Goal: Transaction & Acquisition: Purchase product/service

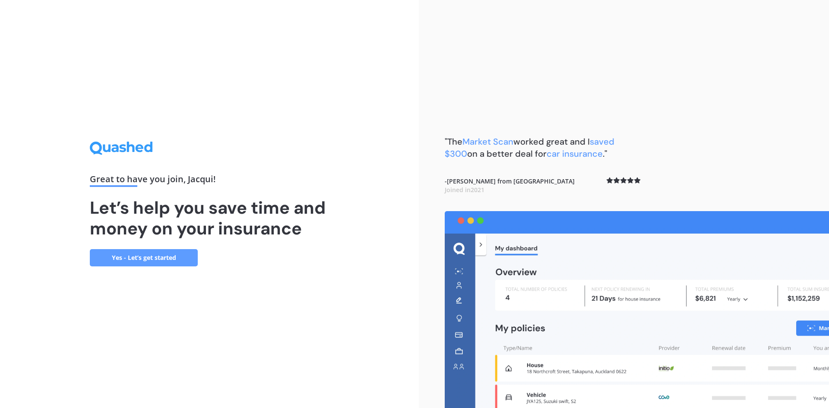
click at [154, 261] on link "Yes - Let’s get started" at bounding box center [144, 257] width 108 height 17
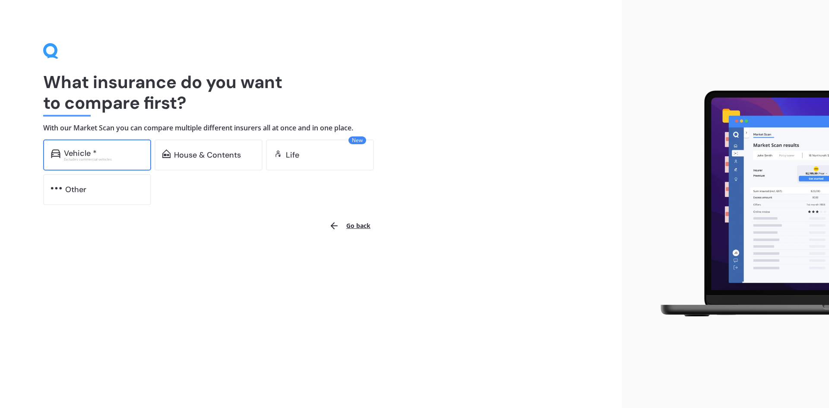
click at [81, 146] on div "Vehicle * Excludes commercial vehicles" at bounding box center [97, 155] width 108 height 31
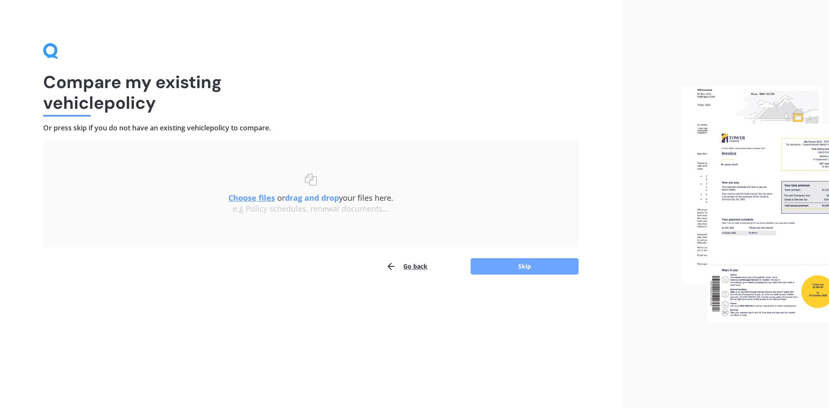
click at [551, 260] on button "Skip" at bounding box center [525, 266] width 108 height 16
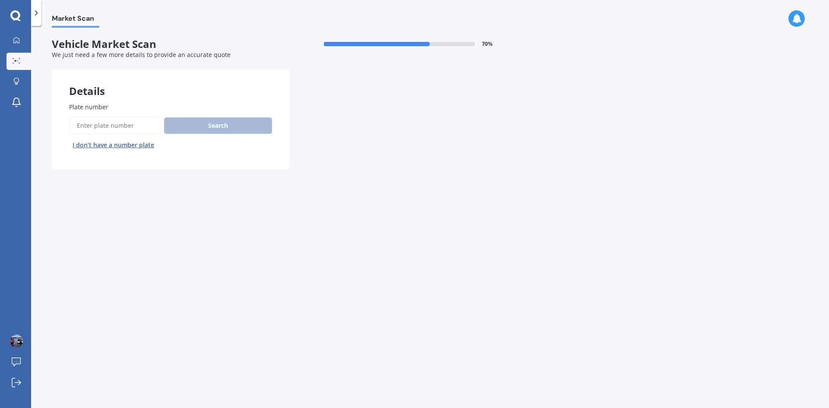
click at [90, 126] on input "Plate number" at bounding box center [115, 126] width 92 height 18
type input "lyj541"
click at [206, 126] on button "Search" at bounding box center [218, 126] width 108 height 16
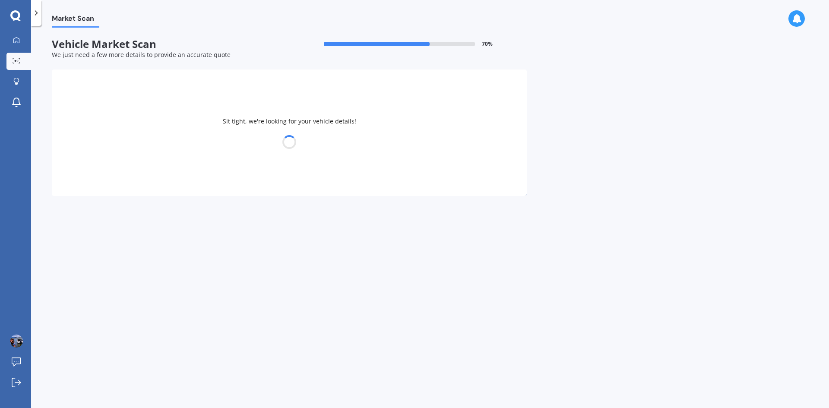
select select "NISSAN"
select select "X-TRAIL"
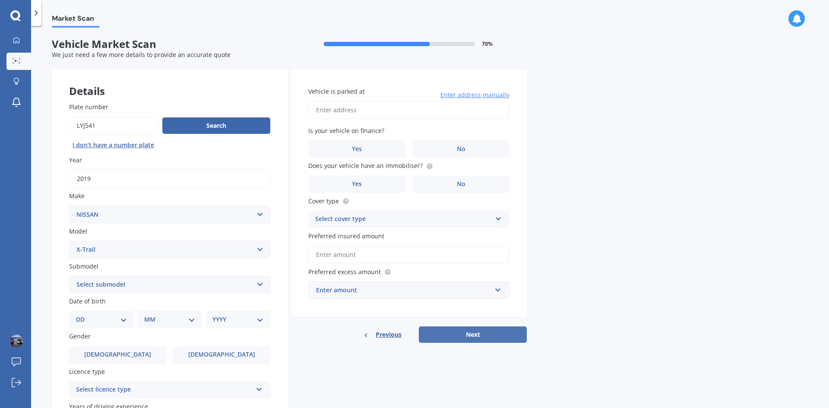
click at [483, 327] on button "Next" at bounding box center [473, 335] width 108 height 16
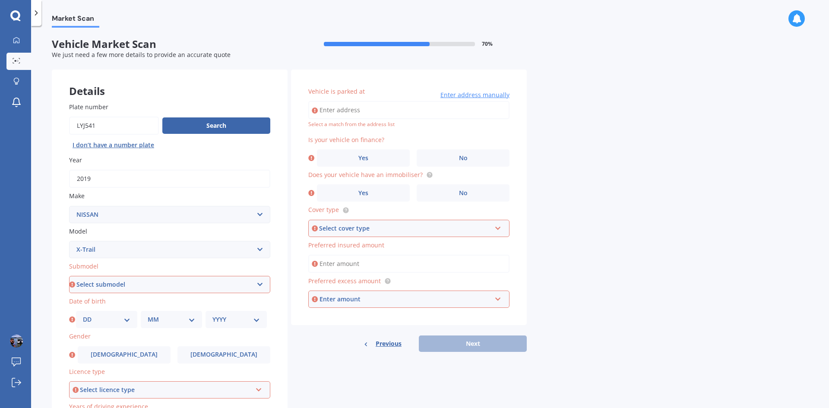
click at [91, 284] on select "Select submodel (All Other) 2000cc Hybrid 2WD non-turbo 4WD 20X Petrol ST ST 4W…" at bounding box center [169, 284] width 201 height 17
click at [49, 245] on div "Market Scan Vehicle Market Scan 70 % We just need a few more details to provide…" at bounding box center [430, 219] width 798 height 382
click at [158, 279] on select "Select submodel (All Other) 2000cc Hybrid 2WD non-turbo 4WD 20X Petrol ST ST 4W…" at bounding box center [169, 284] width 201 height 17
select select "STATION WAGON PETROL"
click at [69, 276] on select "Select submodel (All Other) 2000cc Hybrid 2WD non-turbo 4WD 20X Petrol ST ST 4W…" at bounding box center [169, 284] width 201 height 17
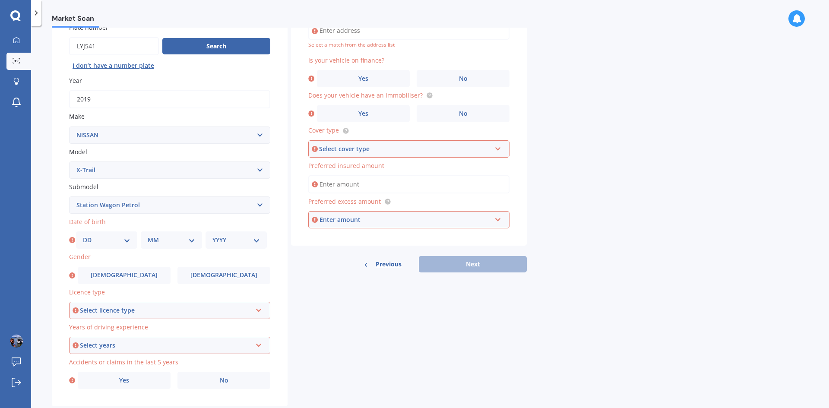
scroll to position [100, 0]
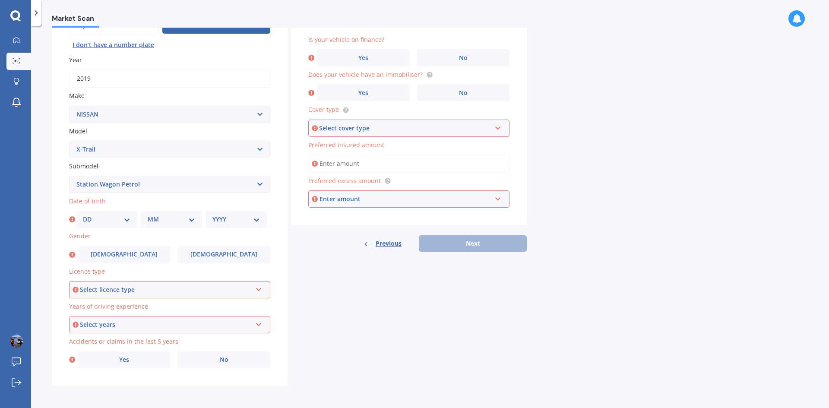
click at [128, 221] on select "DD 01 02 03 04 05 06 07 08 09 10 11 12 13 14 15 16 17 18 19 20 21 22 23 24 25 2…" at bounding box center [107, 220] width 48 height 10
select select "04"
click at [83, 215] on select "DD 01 02 03 04 05 06 07 08 09 10 11 12 13 14 15 16 17 18 19 20 21 22 23 24 25 2…" at bounding box center [107, 220] width 48 height 10
click at [197, 220] on div "MM 01 02 03 04 05 06 07 08 09 10 11 12" at bounding box center [171, 219] width 61 height 17
click at [189, 221] on select "MM 01 02 03 04 05 06 07 08 09 10 11 12" at bounding box center [172, 220] width 48 height 10
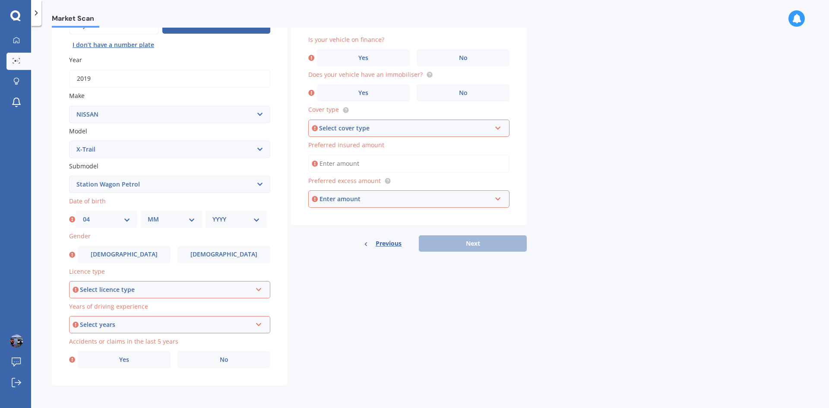
select select "07"
click at [148, 215] on select "MM 01 02 03 04 05 06 07 08 09 10 11 12" at bounding box center [172, 220] width 48 height 10
click at [247, 224] on select "YYYY 2025 2024 2023 2022 2021 2020 2019 2018 2017 2016 2015 2014 2013 2012 2011…" at bounding box center [237, 220] width 48 height 10
select select "1987"
click at [213, 215] on select "YYYY 2025 2024 2023 2022 2021 2020 2019 2018 2017 2016 2015 2014 2013 2012 2011…" at bounding box center [237, 220] width 48 height 10
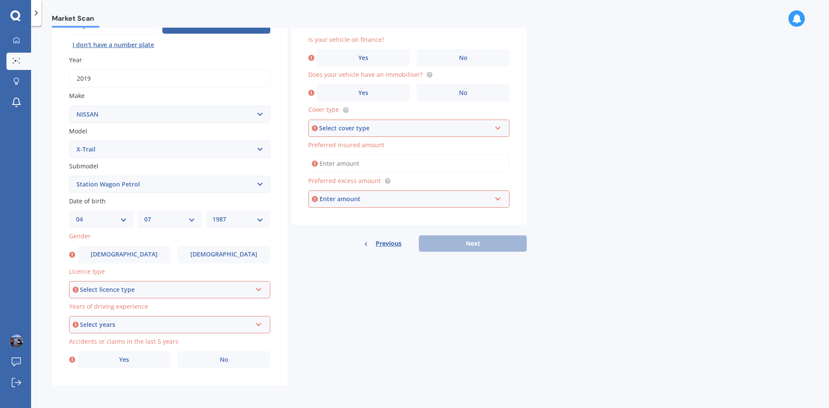
click at [106, 289] on div "Select licence type" at bounding box center [166, 290] width 172 height 10
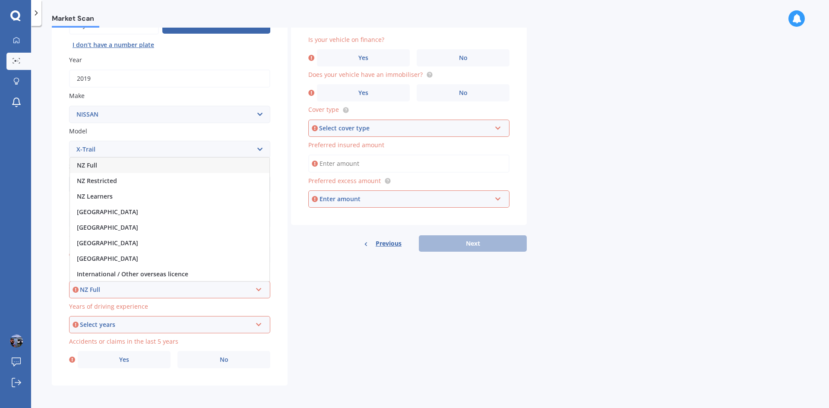
click at [114, 169] on div "NZ Full" at bounding box center [170, 166] width 200 height 16
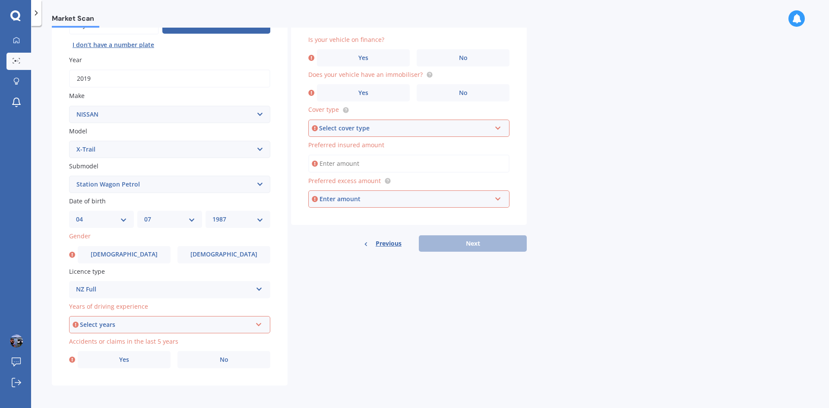
click at [114, 169] on label "Submodel" at bounding box center [168, 166] width 198 height 9
click at [114, 176] on select "Select submodel (All Other) 2000cc Hybrid 2WD non-turbo 4WD 20X Petrol ST ST 4W…" at bounding box center [169, 184] width 201 height 17
click at [102, 330] on div "Select years 5 or more years 4 years 3 years 2 years 1 year" at bounding box center [169, 324] width 201 height 17
click at [106, 251] on div "5 or more years" at bounding box center [170, 246] width 200 height 16
click at [152, 359] on label "Yes" at bounding box center [124, 359] width 93 height 17
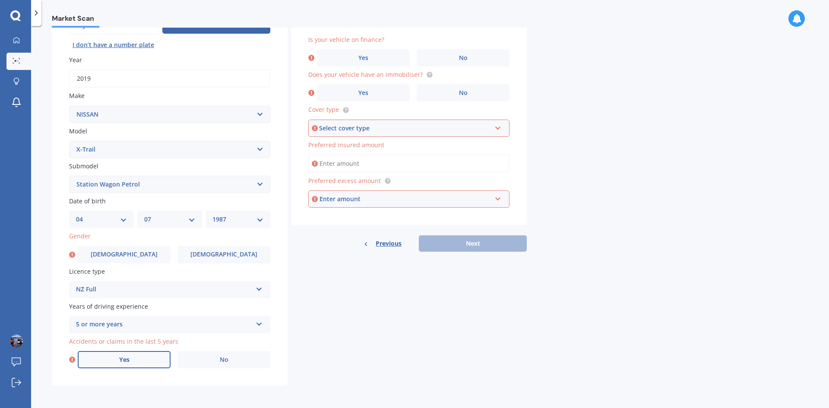
click at [0, 0] on input "Yes" at bounding box center [0, 0] width 0 height 0
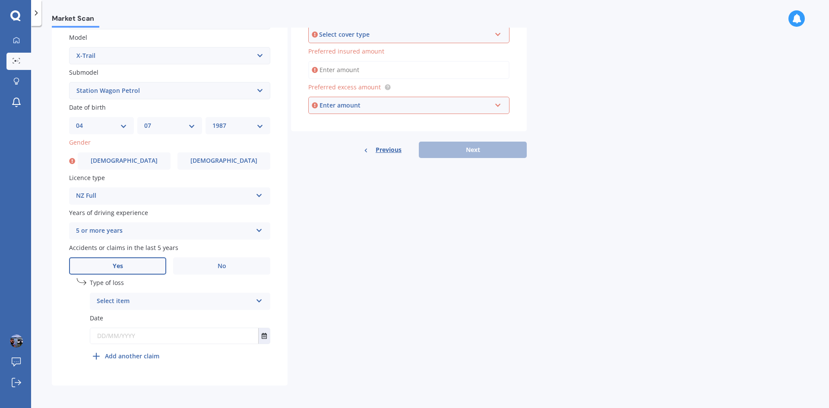
click at [143, 299] on div "Select item" at bounding box center [175, 301] width 156 height 10
click at [139, 321] on span "At fault accident" at bounding box center [121, 318] width 49 height 8
click at [124, 340] on input "text" at bounding box center [174, 336] width 168 height 16
click at [196, 265] on label "No" at bounding box center [221, 265] width 97 height 17
click at [0, 0] on input "No" at bounding box center [0, 0] width 0 height 0
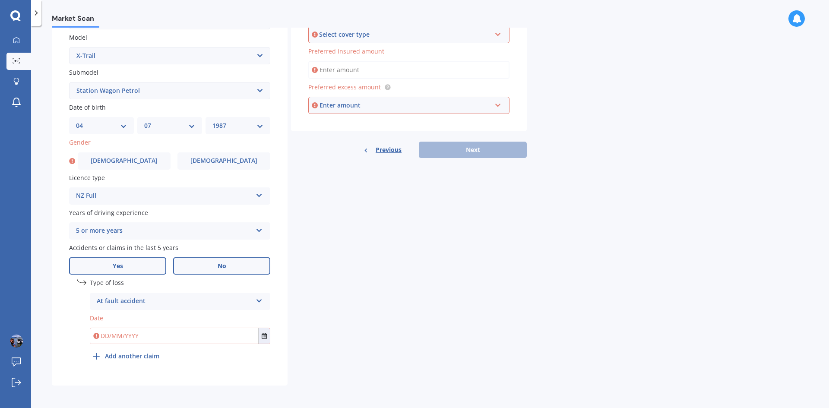
scroll to position [100, 0]
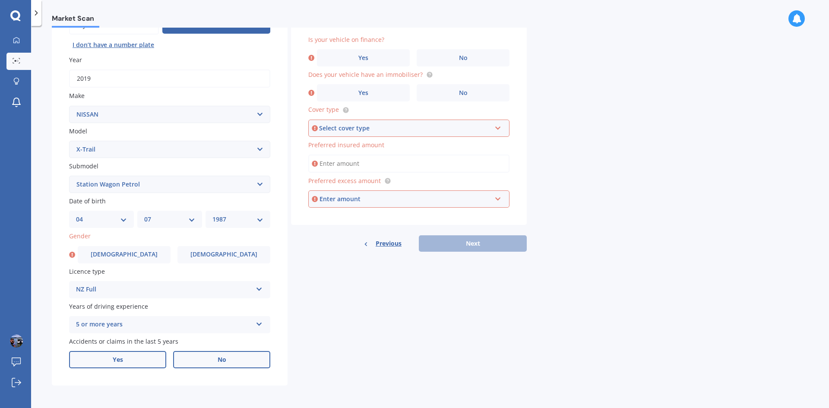
click at [95, 356] on label "Yes" at bounding box center [117, 359] width 97 height 17
click at [0, 0] on input "Yes" at bounding box center [0, 0] width 0 height 0
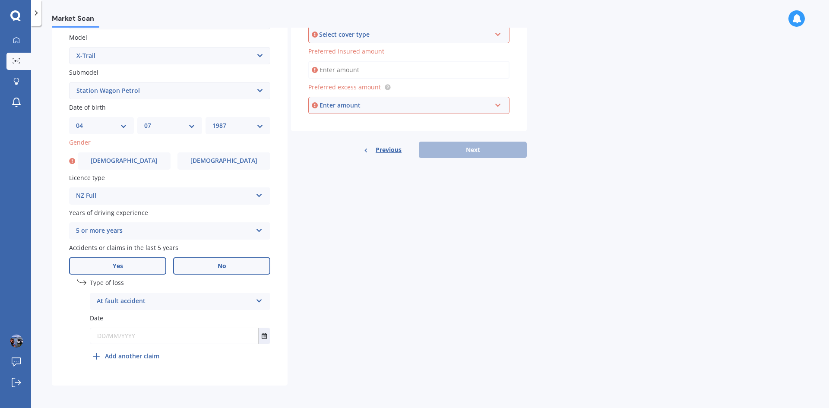
click at [212, 263] on label "No" at bounding box center [221, 265] width 97 height 17
click at [0, 0] on input "No" at bounding box center [0, 0] width 0 height 0
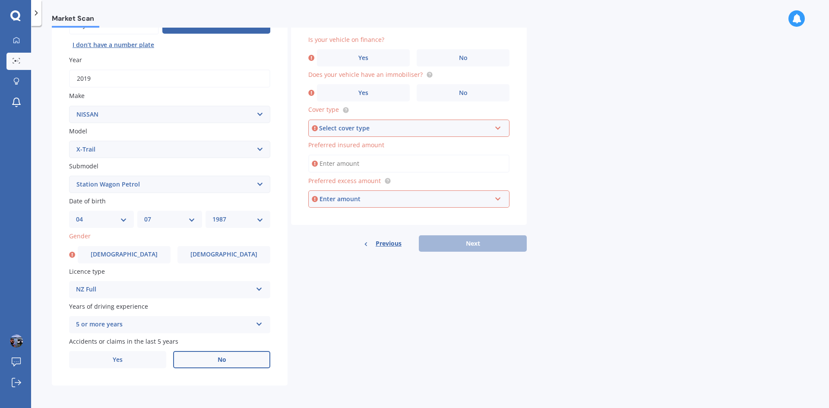
scroll to position [0, 0]
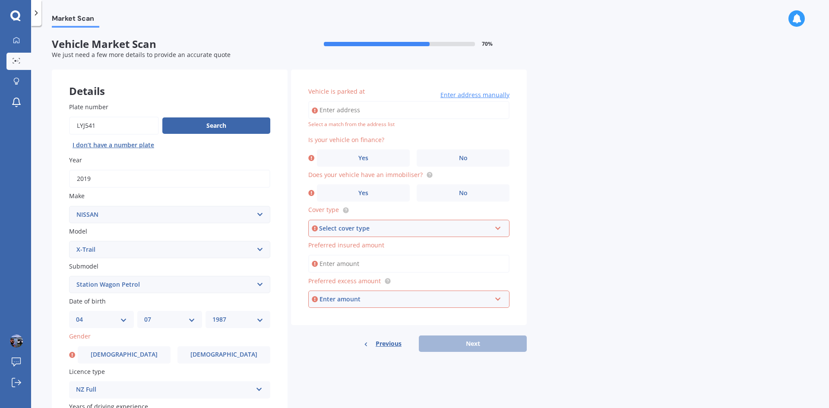
click at [340, 112] on input "Vehicle is parked at" at bounding box center [408, 110] width 201 height 18
type input "[STREET_ADDRESS]"
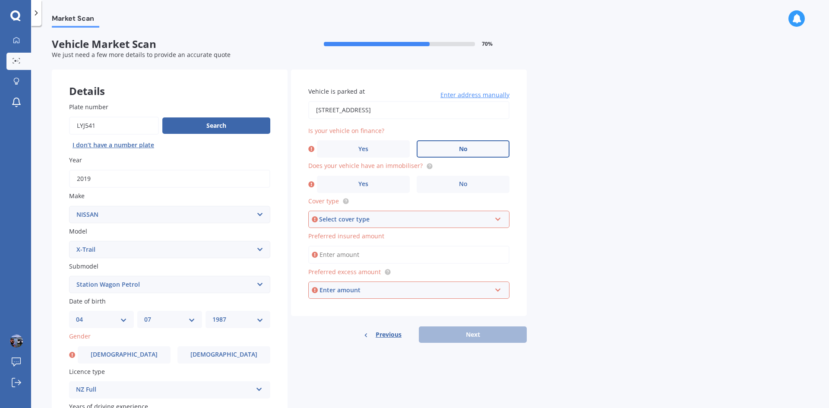
click at [461, 154] on label "No" at bounding box center [463, 148] width 93 height 17
click at [0, 0] on input "No" at bounding box center [0, 0] width 0 height 0
click at [500, 184] on label "No" at bounding box center [463, 184] width 93 height 17
click at [0, 0] on input "No" at bounding box center [0, 0] width 0 height 0
click at [357, 218] on div "Select cover type" at bounding box center [405, 220] width 172 height 10
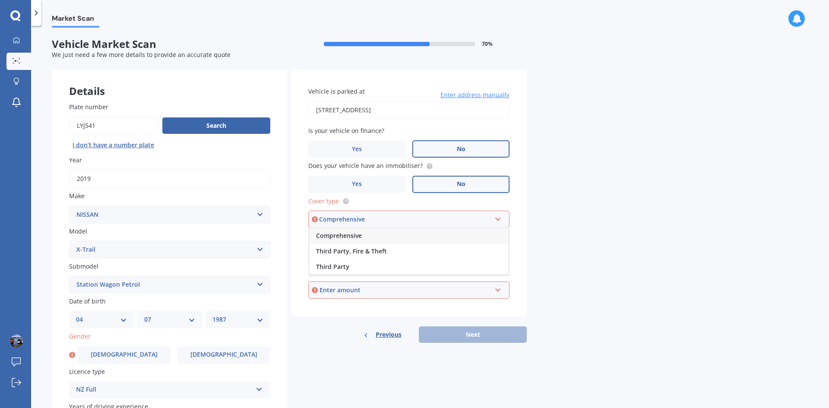
click at [349, 232] on span "Comprehensive" at bounding box center [339, 236] width 46 height 8
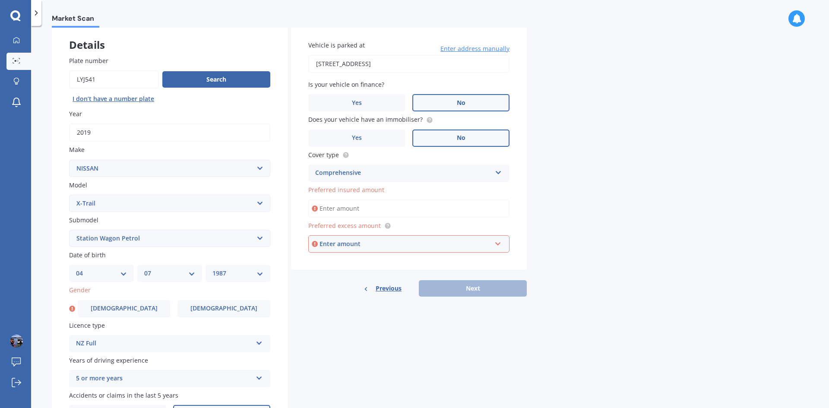
scroll to position [47, 0]
click at [350, 206] on input "Preferred insured amount" at bounding box center [408, 208] width 201 height 18
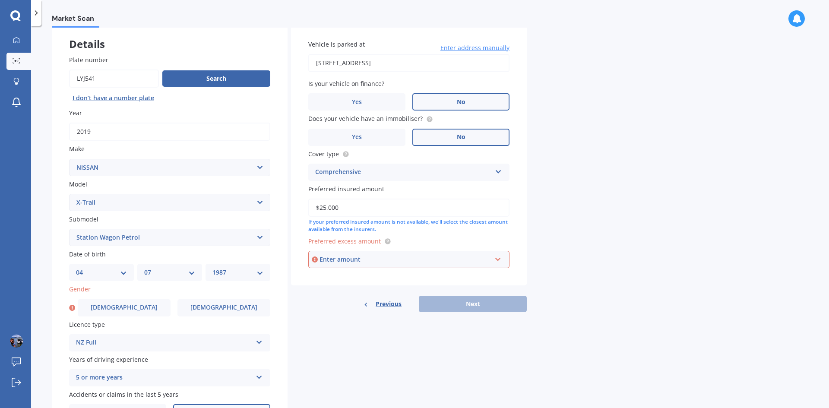
type input "$25,000"
click at [353, 257] on div "Enter amount" at bounding box center [406, 260] width 172 height 10
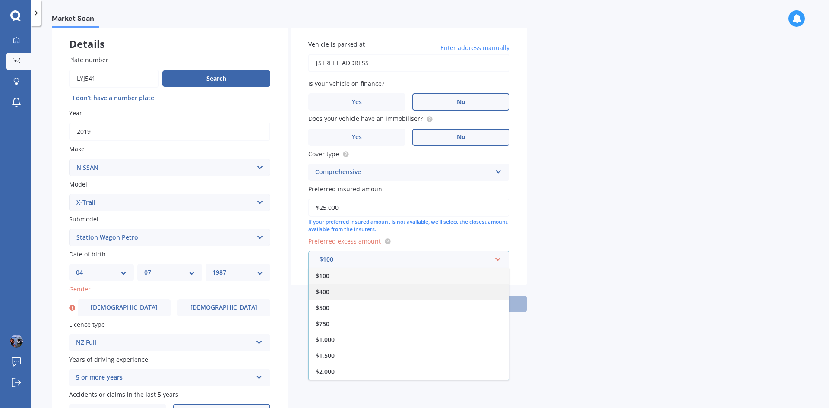
click at [362, 299] on div "$400" at bounding box center [409, 292] width 200 height 16
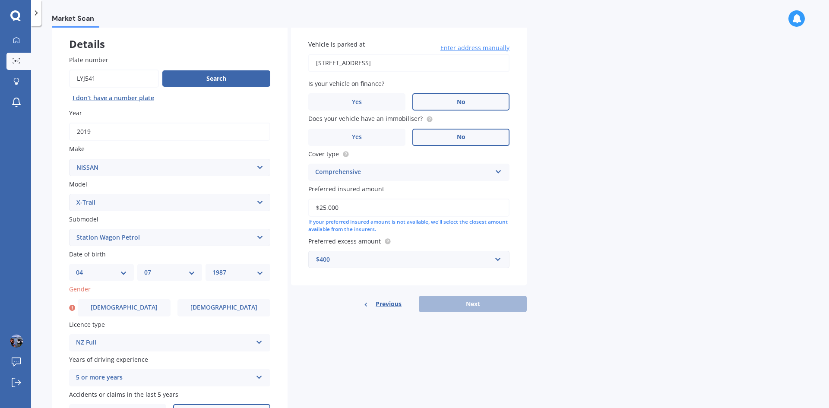
click at [453, 297] on div "Previous Next" at bounding box center [409, 304] width 236 height 16
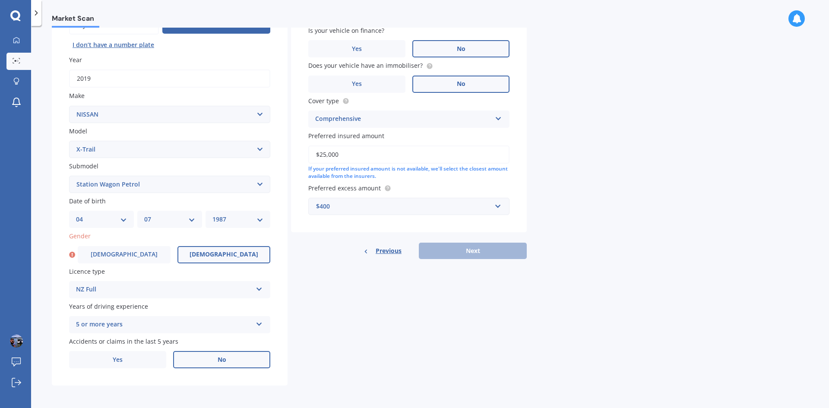
click at [194, 254] on label "[DEMOGRAPHIC_DATA]" at bounding box center [224, 254] width 93 height 17
click at [0, 0] on input "[DEMOGRAPHIC_DATA]" at bounding box center [0, 0] width 0 height 0
click at [485, 254] on button "Next" at bounding box center [473, 251] width 108 height 16
select select "04"
select select "07"
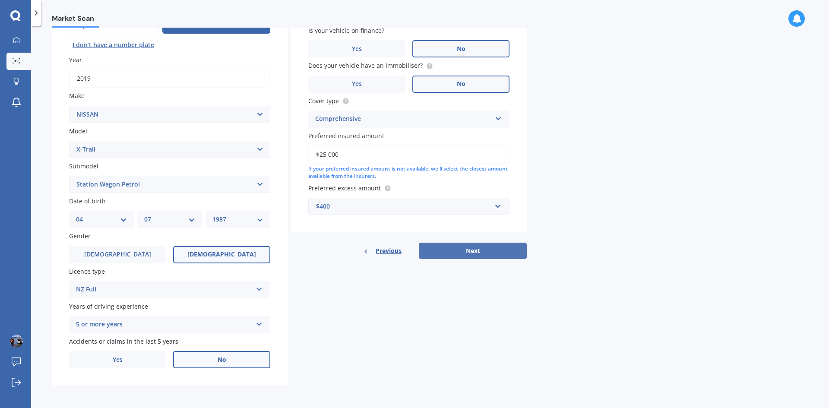
select select "1987"
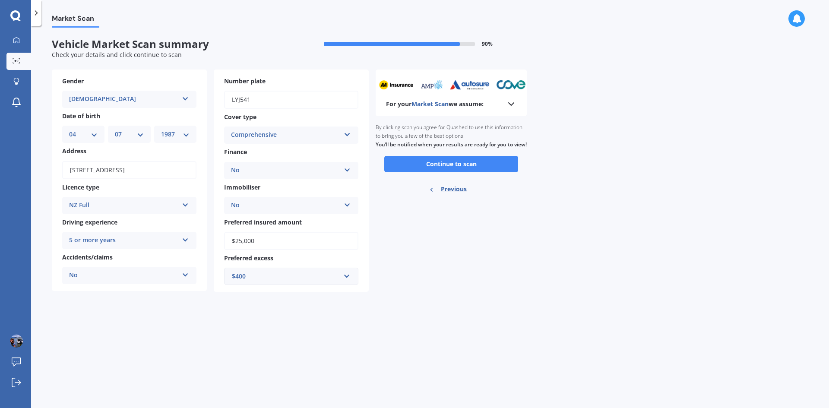
scroll to position [0, 0]
click at [458, 169] on button "Continue to scan" at bounding box center [451, 164] width 134 height 16
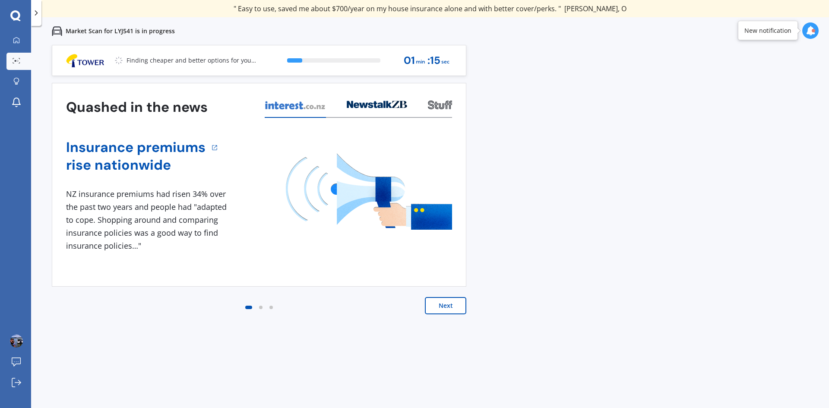
click at [438, 316] on div "Next" at bounding box center [259, 314] width 415 height 35
click at [438, 309] on button "Next" at bounding box center [445, 305] width 41 height 17
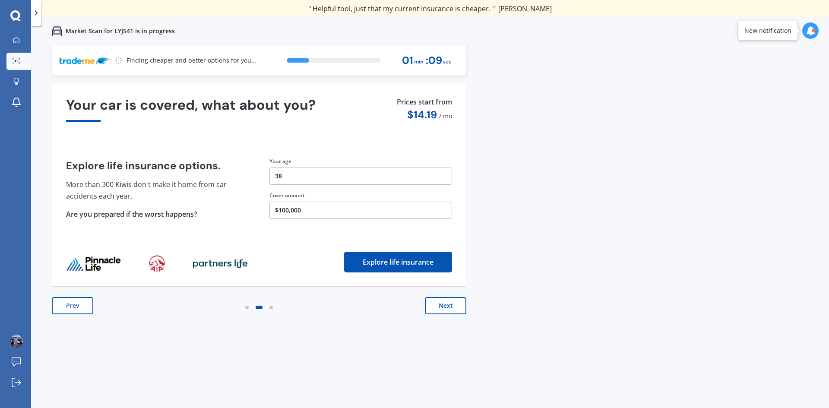
click at [438, 309] on button "Next" at bounding box center [445, 305] width 41 height 17
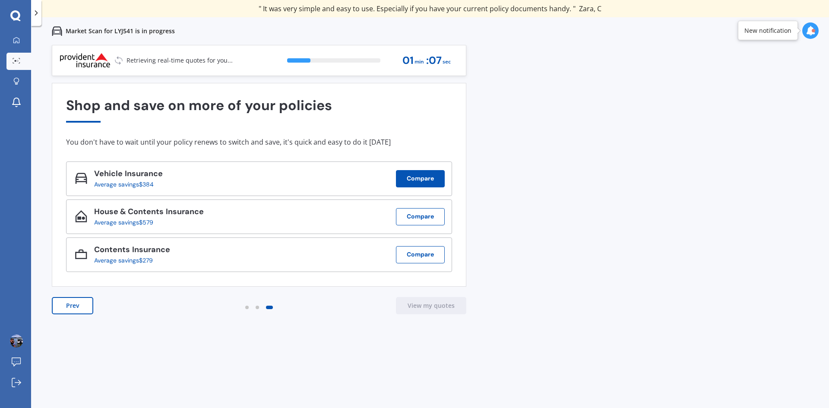
click at [426, 174] on button "Compare" at bounding box center [420, 178] width 49 height 17
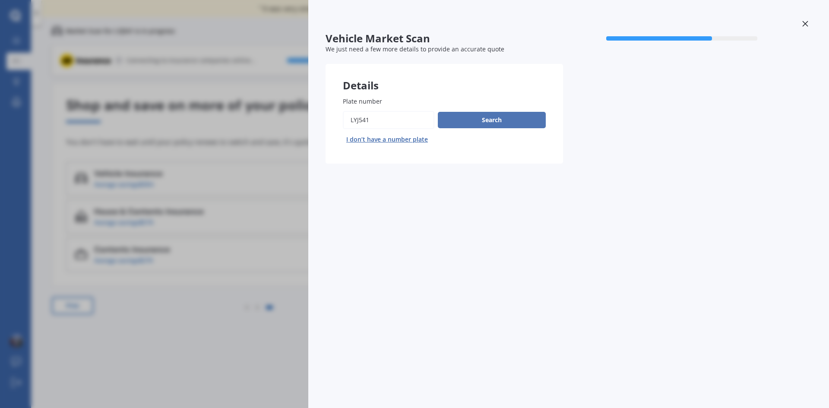
click at [485, 121] on button "Search" at bounding box center [492, 120] width 108 height 16
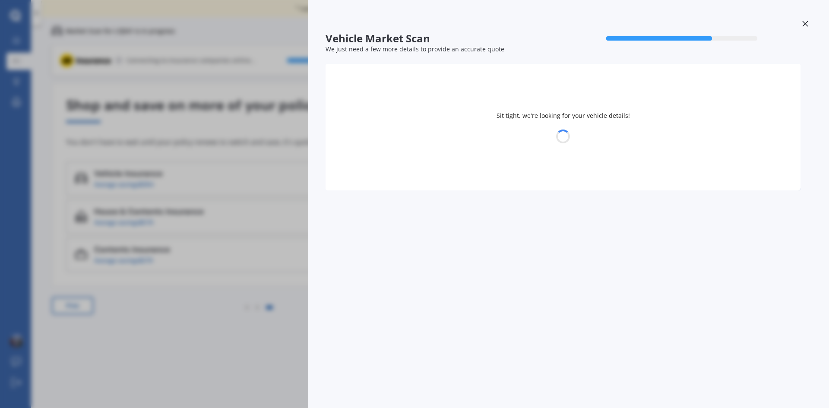
select select "NISSAN"
select select "X-TRAIL"
select select "04"
select select "07"
select select "1987"
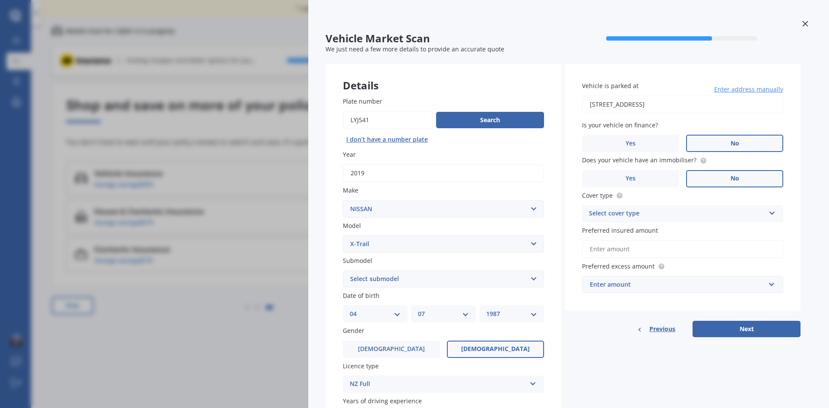
click at [804, 21] on icon at bounding box center [806, 24] width 6 height 6
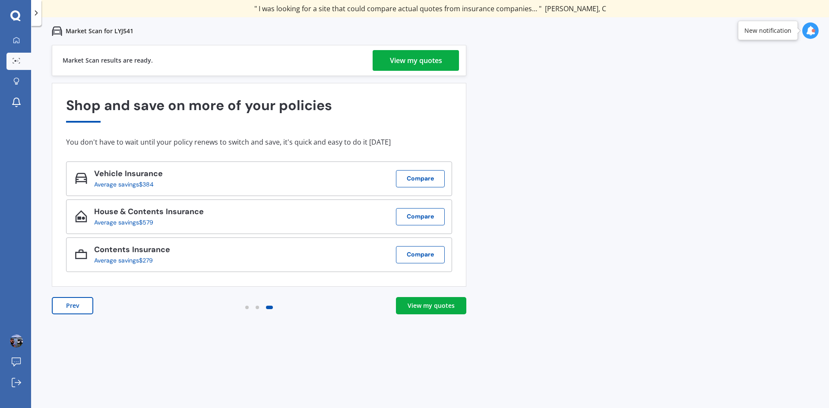
click at [440, 303] on div "View my quotes" at bounding box center [431, 306] width 47 height 9
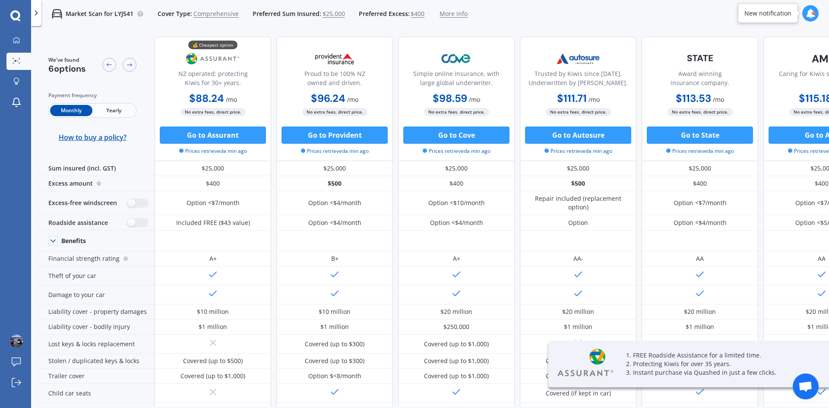
click at [115, 110] on span "Yearly" at bounding box center [113, 110] width 42 height 11
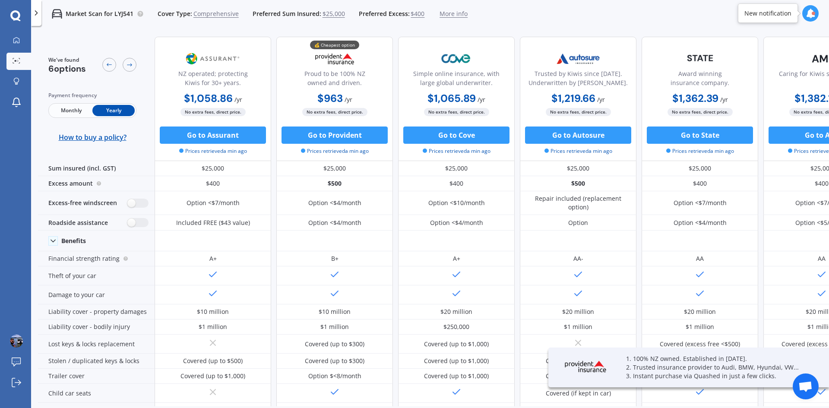
click at [77, 111] on span "Monthly" at bounding box center [71, 110] width 42 height 11
